Goal: Task Accomplishment & Management: Manage account settings

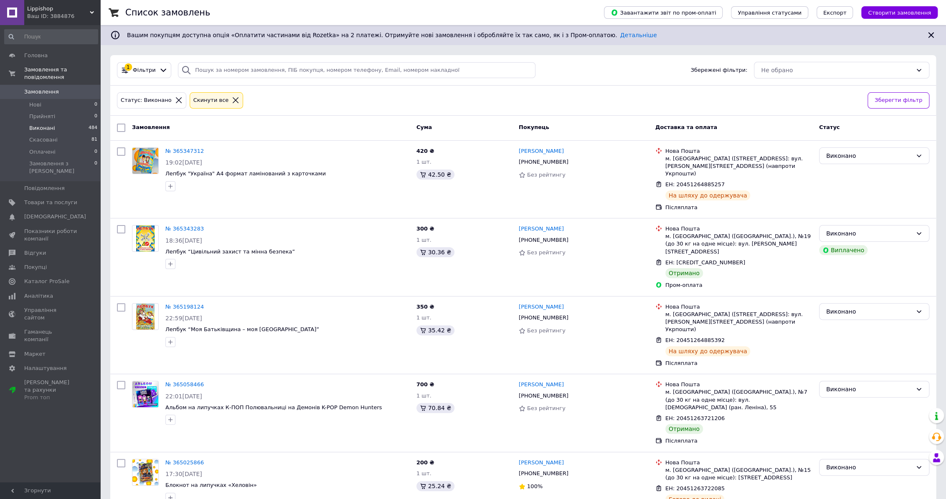
click at [50, 125] on span "Виконані" at bounding box center [42, 129] width 26 height 8
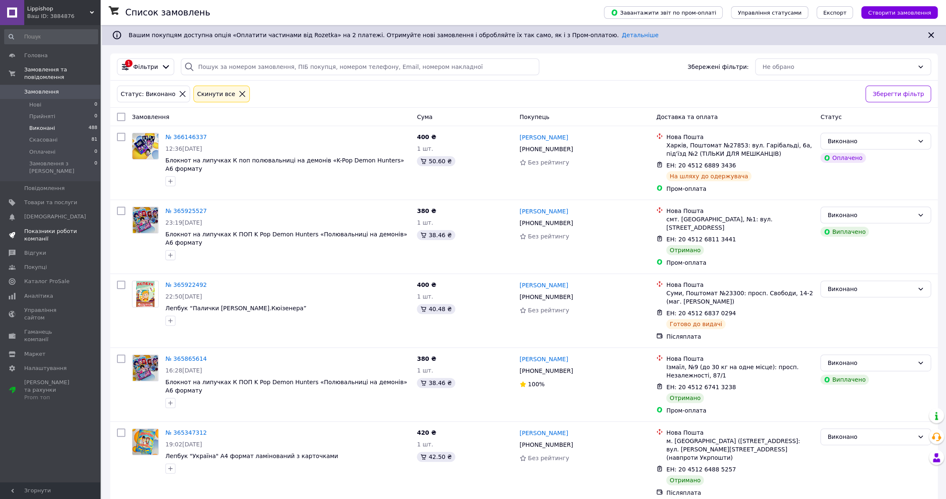
click at [48, 228] on span "Показники роботи компанії" at bounding box center [50, 235] width 53 height 15
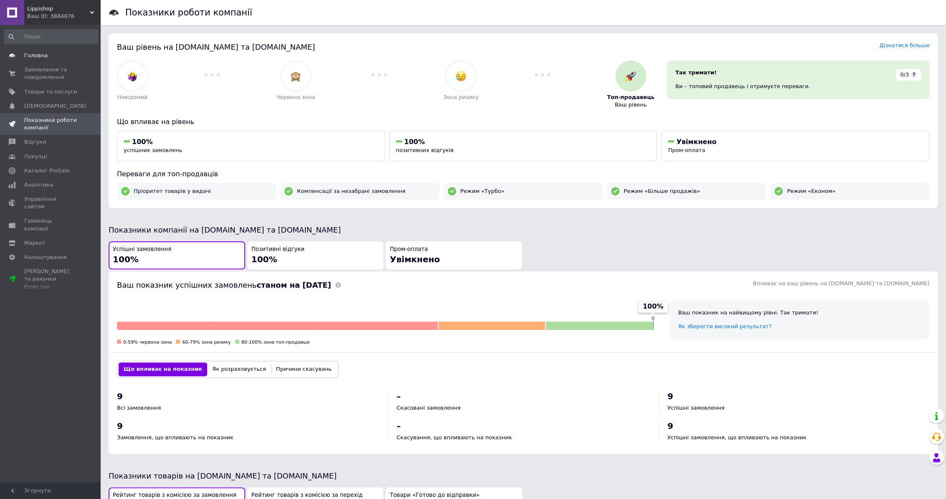
click at [49, 56] on span "Головна" at bounding box center [50, 56] width 53 height 8
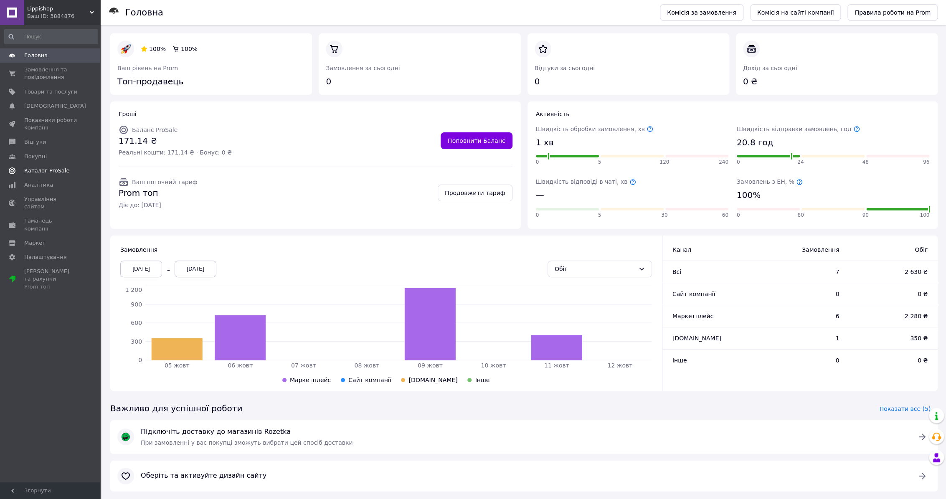
click at [46, 172] on span "Каталог ProSale" at bounding box center [46, 171] width 45 height 8
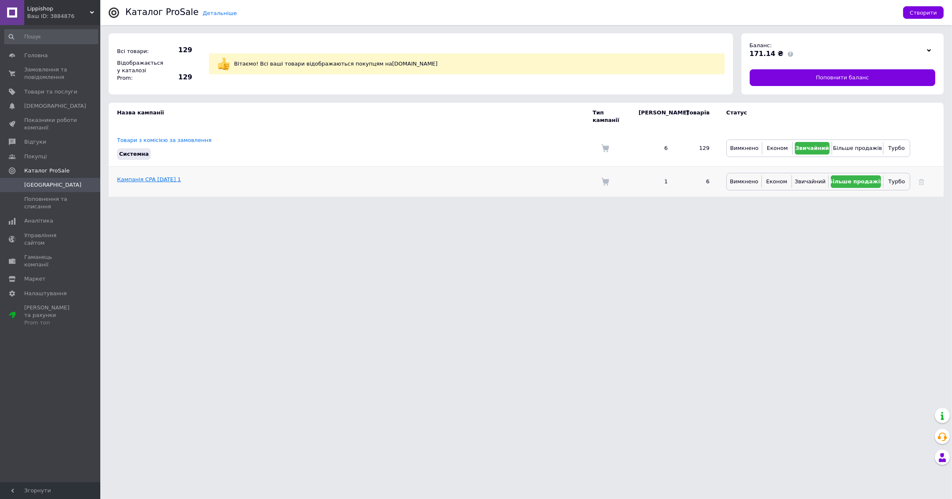
click at [163, 176] on link "Кампанія CPA [DATE] 1" at bounding box center [149, 179] width 64 height 6
